Goal: Transaction & Acquisition: Purchase product/service

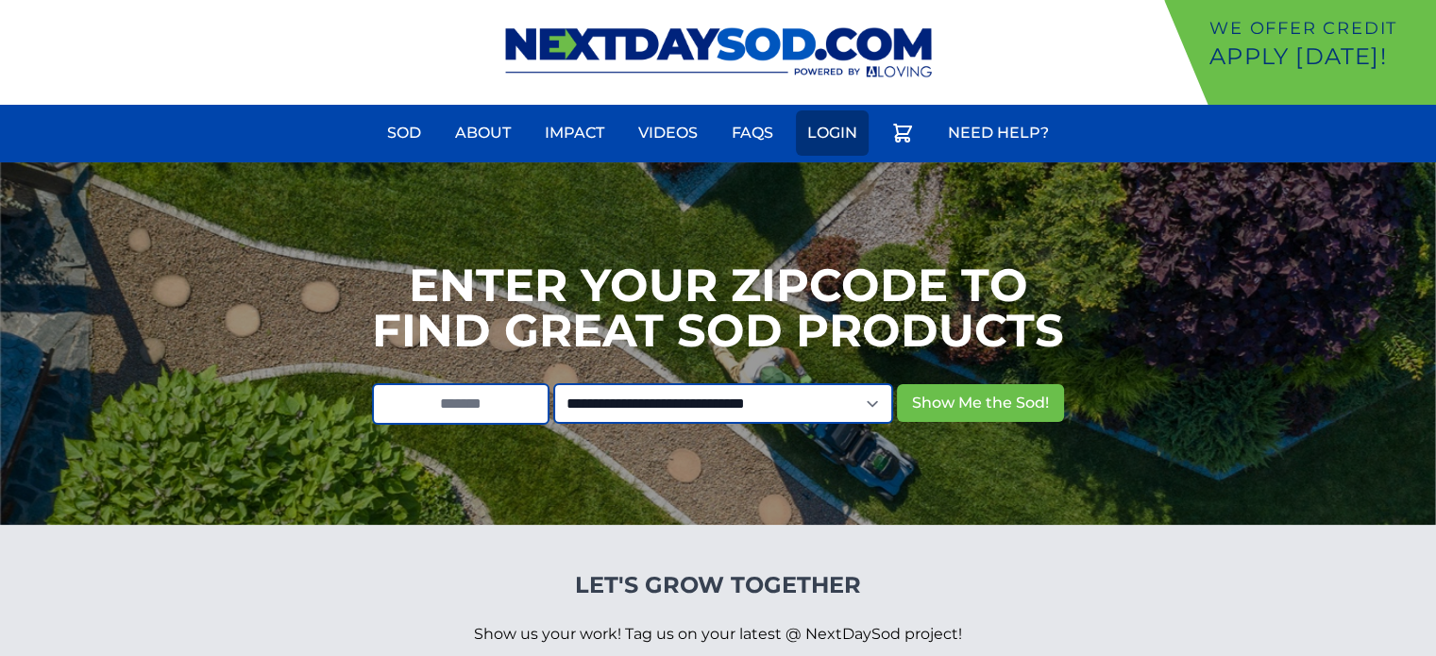
click at [842, 131] on link "Login" at bounding box center [832, 132] width 73 height 45
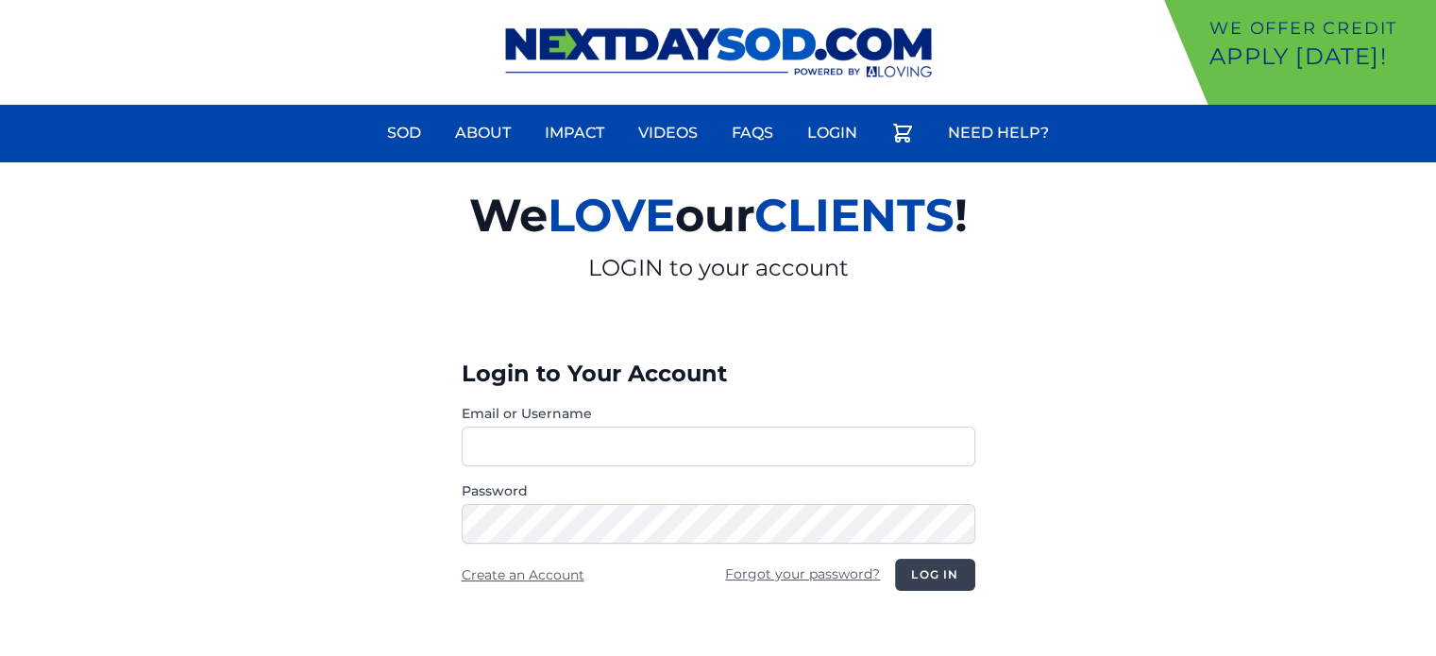
type input "**********"
click at [935, 577] on button "Log in" at bounding box center [934, 575] width 79 height 32
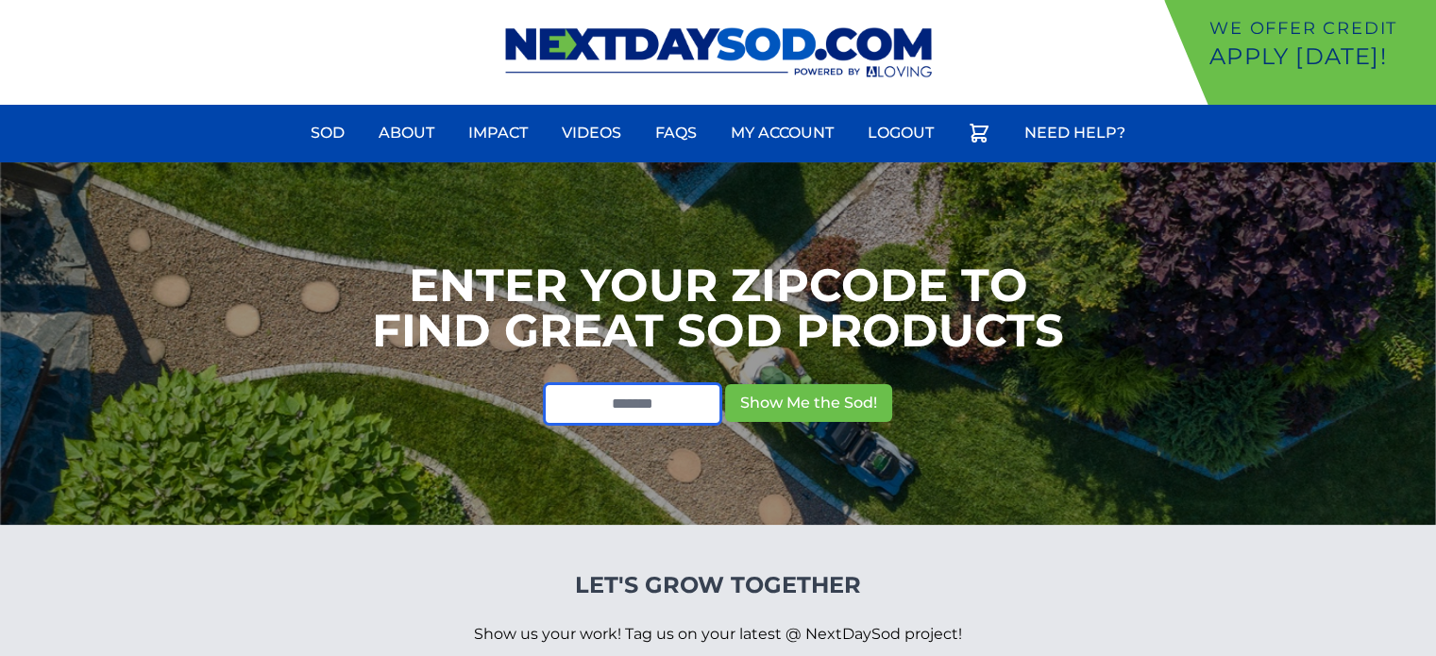
click at [635, 403] on input "text" at bounding box center [632, 404] width 177 height 42
type input "*****"
click at [725, 384] on button "Show Me the Sod!" at bounding box center [808, 403] width 167 height 38
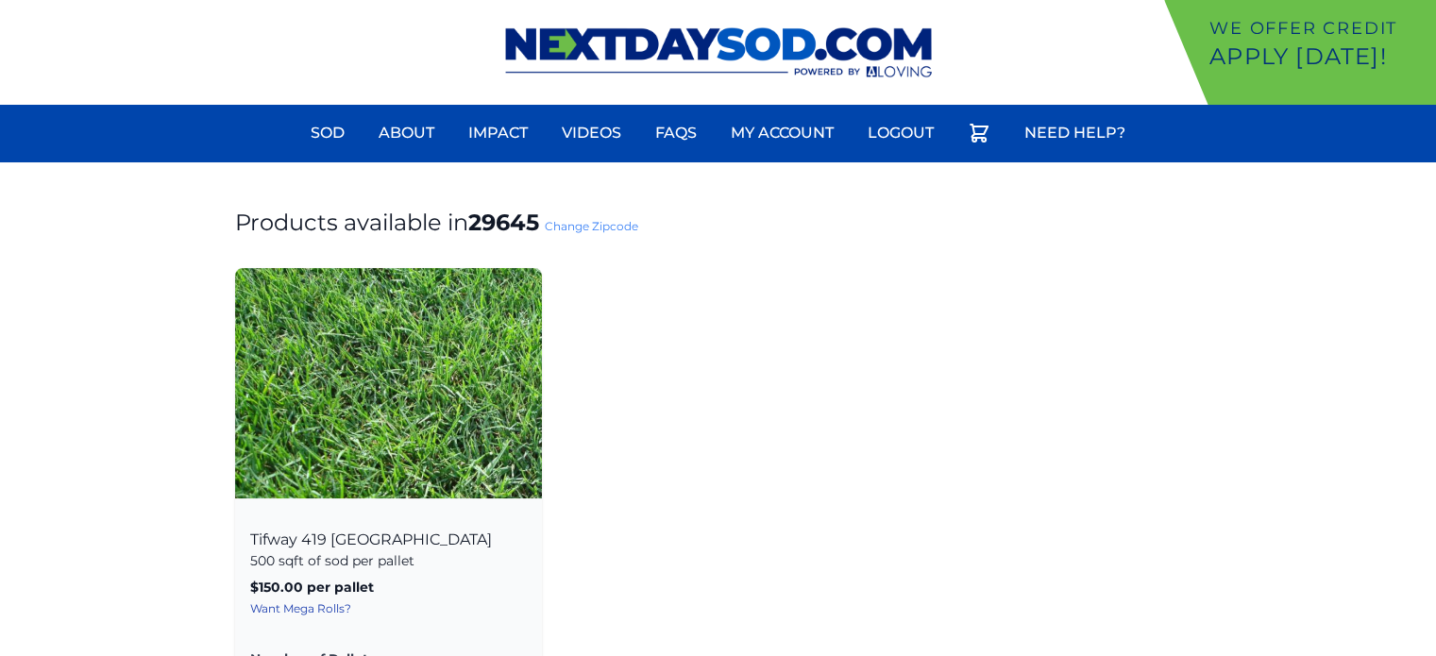
click at [325, 546] on div "Tifway 419 [GEOGRAPHIC_DATA] 500 sqft of sod per pallet $150.00 per pallet , in…" at bounding box center [388, 651] width 307 height 283
click at [331, 533] on div "Tifway 419 Bermuda 500 sqft of sod per pallet $150.00 per pallet , includes del…" at bounding box center [388, 651] width 307 height 283
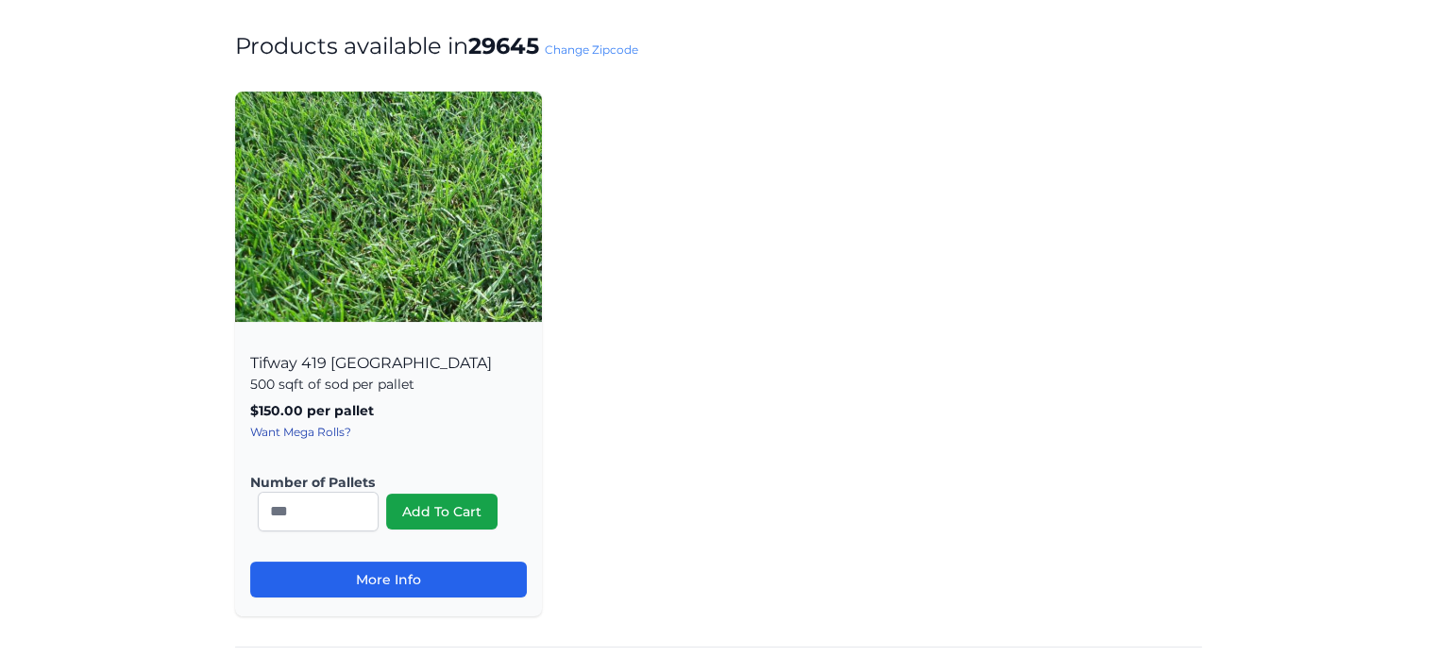
scroll to position [189, 0]
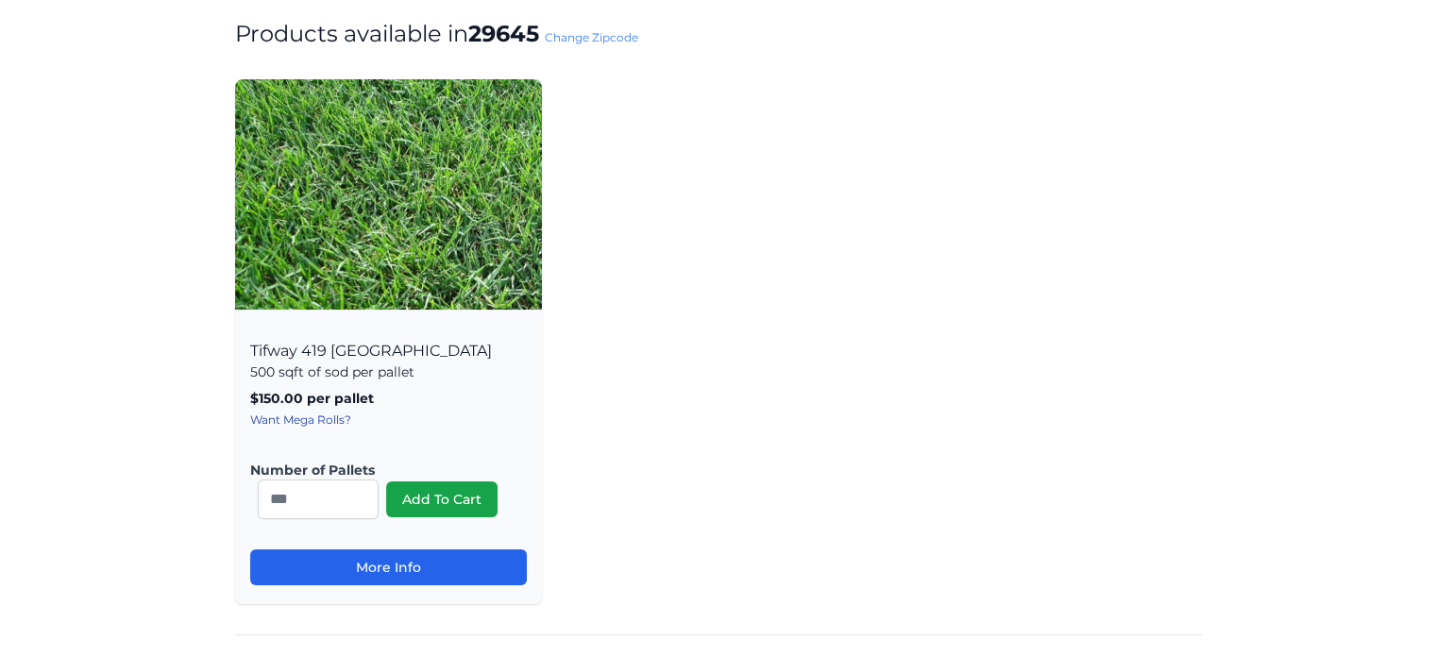
click at [389, 244] on img at bounding box center [388, 194] width 307 height 230
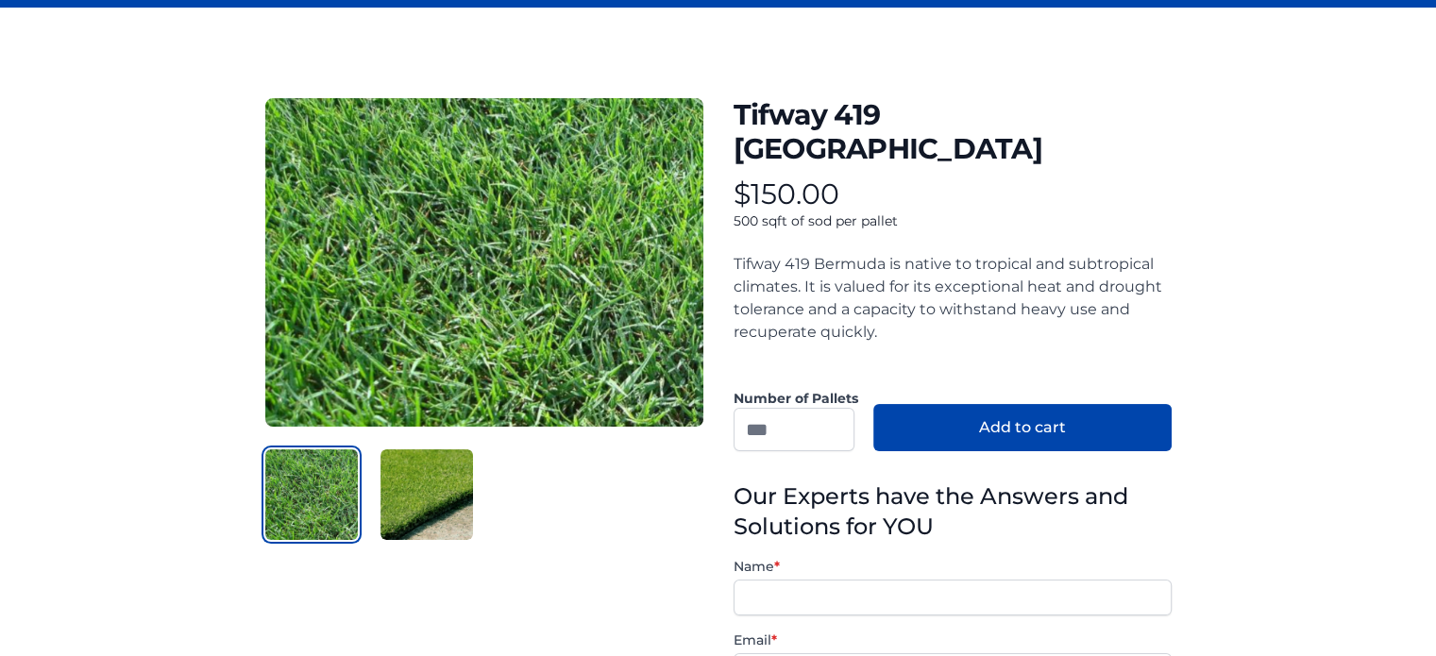
scroll to position [189, 0]
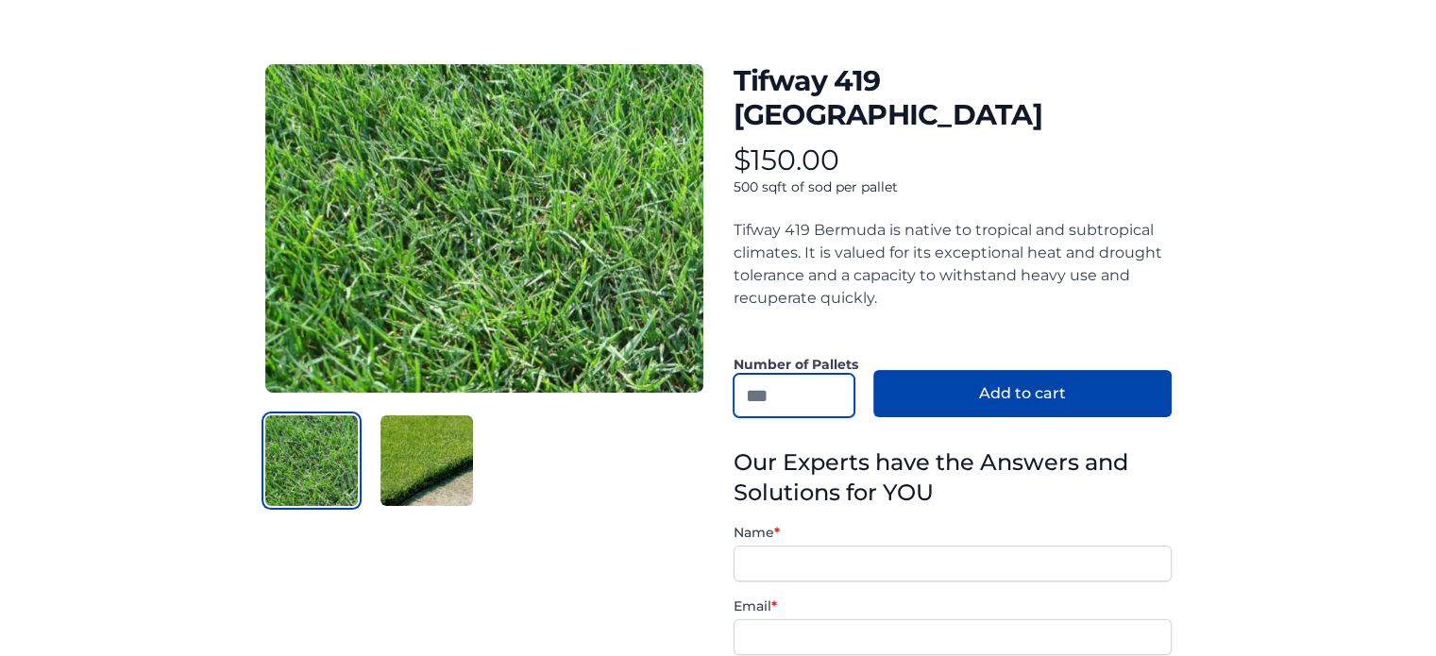
click at [758, 374] on input "number" at bounding box center [793, 395] width 121 height 43
click at [832, 374] on input "*" at bounding box center [793, 395] width 121 height 43
type input "*"
click at [832, 374] on input "*" at bounding box center [793, 395] width 121 height 43
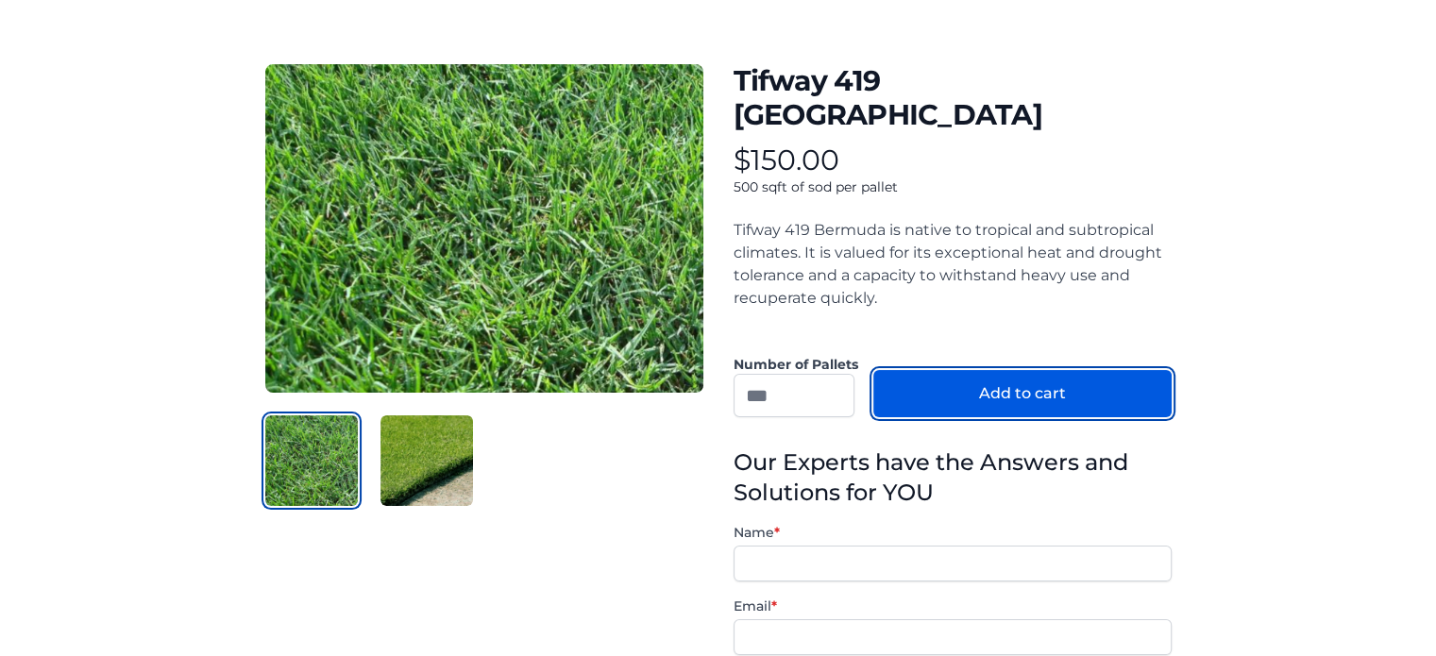
click at [974, 370] on button "Add to cart" at bounding box center [1022, 393] width 298 height 47
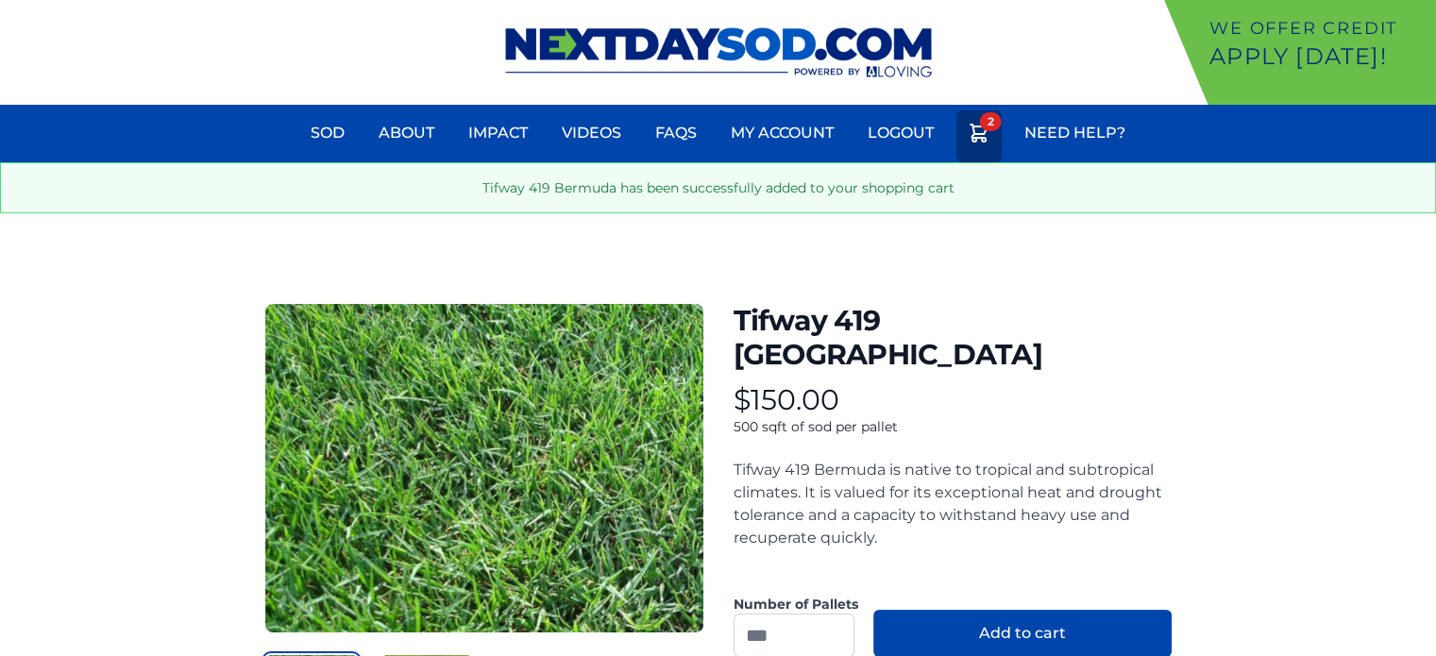
click at [978, 148] on link "2" at bounding box center [978, 136] width 45 height 52
